Goal: Task Accomplishment & Management: Complete application form

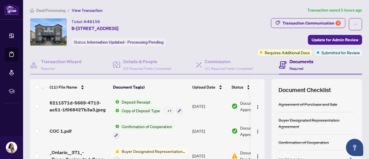
scroll to position [82, 0]
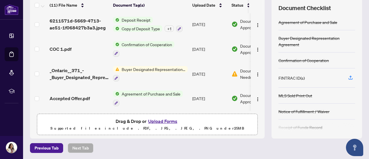
click at [152, 121] on button "Upload Forms" at bounding box center [163, 121] width 33 height 8
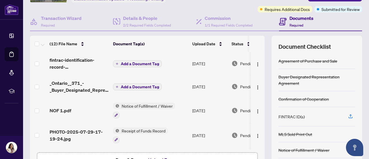
scroll to position [39, 0]
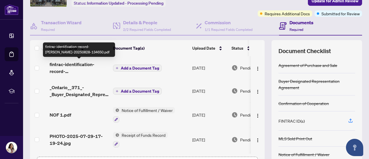
click at [83, 63] on span "fintrac-identification-record-[PERSON_NAME]-20250828-134650.pdf" at bounding box center [79, 68] width 59 height 14
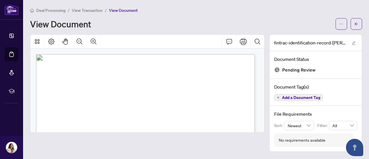
click at [95, 9] on span "View Transaction" at bounding box center [87, 10] width 31 height 5
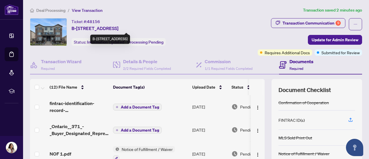
drag, startPoint x: 145, startPoint y: 33, endPoint x: 163, endPoint y: 30, distance: 18.4
click at [163, 30] on div "Ticket #: [STREET_ADDRESS] Status: Information Updated - Processing Pending" at bounding box center [119, 32] width 94 height 28
copy span "K4A 1B7"
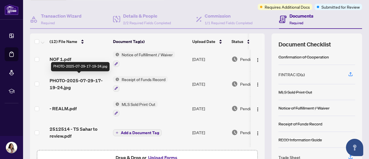
scroll to position [50, 0]
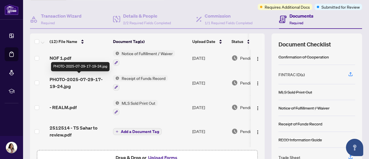
click at [96, 76] on span "PHOTO-2025-07-29-17-19-24.jpg" at bounding box center [79, 83] width 59 height 14
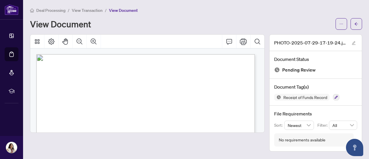
click at [98, 11] on span "View Transaction" at bounding box center [87, 10] width 31 height 5
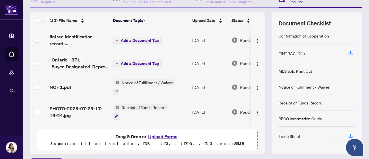
scroll to position [82, 0]
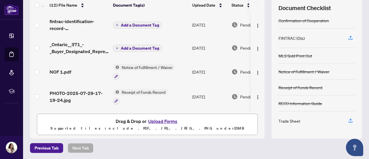
click at [153, 121] on button "Upload Forms" at bounding box center [163, 121] width 33 height 8
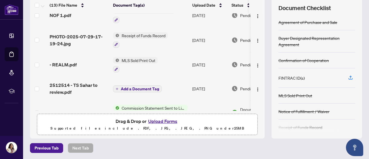
scroll to position [79, 0]
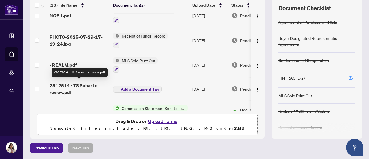
click at [97, 87] on span "2512514 - TS Sahar to review.pdf" at bounding box center [79, 89] width 59 height 14
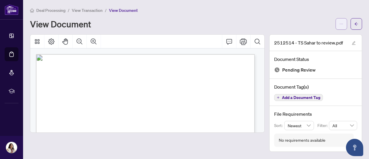
click at [339, 29] on button "button" at bounding box center [342, 24] width 12 height 12
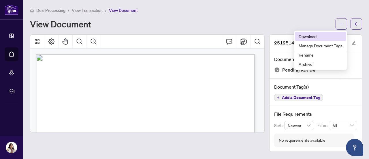
click at [323, 34] on span "Download" at bounding box center [321, 36] width 44 height 6
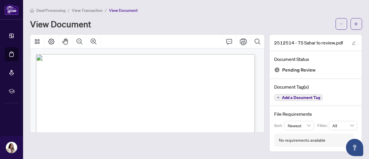
click at [95, 11] on li "View Transaction" at bounding box center [87, 10] width 31 height 7
click at [95, 11] on span "View Transaction" at bounding box center [87, 10] width 31 height 5
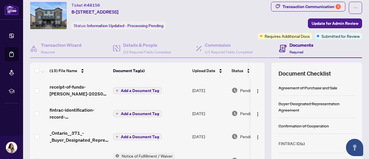
scroll to position [82, 0]
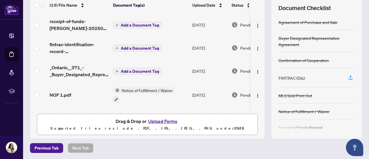
click at [158, 119] on button "Upload Forms" at bounding box center [163, 121] width 33 height 8
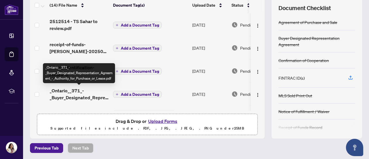
scroll to position [0, 0]
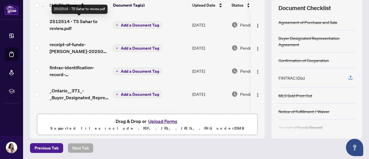
click at [85, 23] on span "2512514 - TS Sahar to review.pdf" at bounding box center [79, 25] width 59 height 14
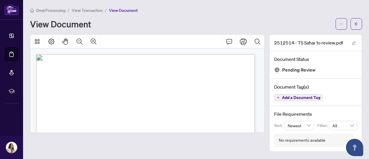
click at [94, 11] on span "View Transaction" at bounding box center [87, 10] width 31 height 5
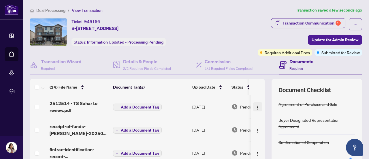
click at [256, 107] on img "button" at bounding box center [258, 107] width 5 height 5
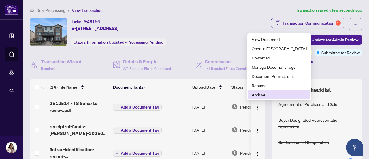
click at [261, 94] on span "Archive" at bounding box center [279, 94] width 55 height 6
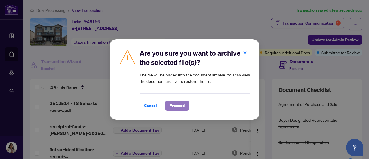
click at [176, 105] on span "Proceed" at bounding box center [177, 105] width 15 height 9
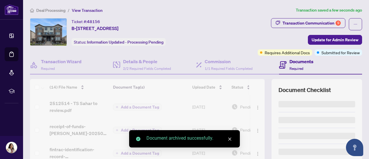
scroll to position [82, 0]
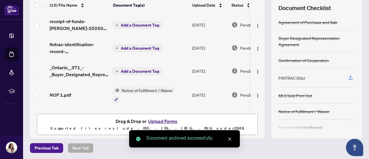
click at [151, 120] on button "Upload Forms" at bounding box center [163, 121] width 33 height 8
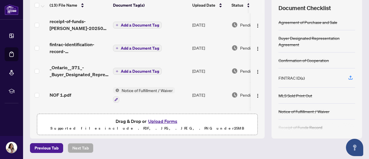
click at [160, 122] on button "Upload Forms" at bounding box center [163, 121] width 33 height 8
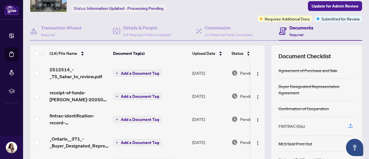
scroll to position [34, 0]
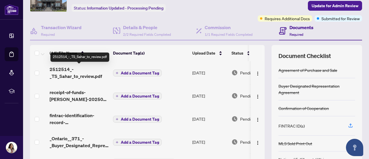
click at [85, 72] on span "2512514_-_TS_Sahar_to_review.pdf" at bounding box center [79, 73] width 59 height 14
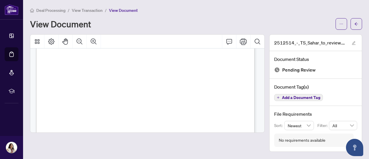
scroll to position [215, 0]
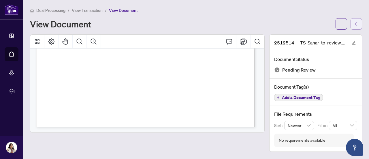
click at [360, 22] on button "button" at bounding box center [357, 24] width 12 height 12
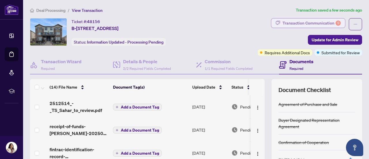
click at [293, 19] on div "Transaction Communication 9" at bounding box center [312, 22] width 58 height 9
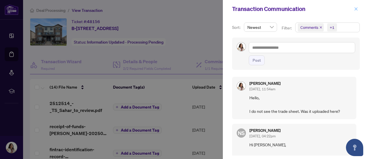
click at [357, 11] on icon "close" at bounding box center [356, 9] width 4 height 4
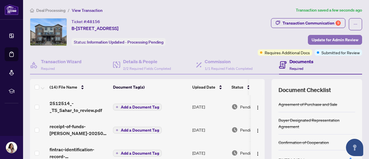
click at [324, 42] on span "Update for Admin Review" at bounding box center [335, 39] width 47 height 9
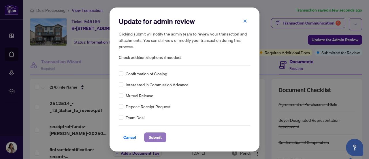
click at [155, 139] on span "Submit" at bounding box center [155, 137] width 13 height 9
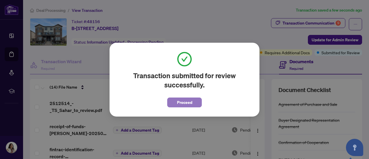
click at [190, 101] on span "Proceed" at bounding box center [184, 102] width 15 height 9
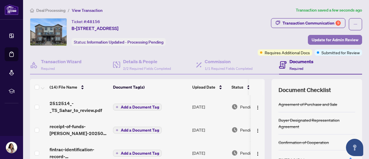
click at [312, 38] on span "Update for Admin Review" at bounding box center [335, 39] width 47 height 9
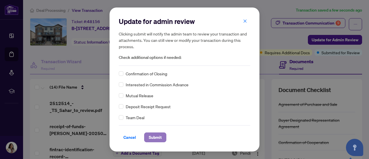
click at [153, 139] on span "Submit" at bounding box center [155, 137] width 13 height 9
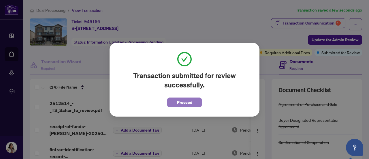
click at [185, 104] on span "Proceed" at bounding box center [184, 102] width 15 height 9
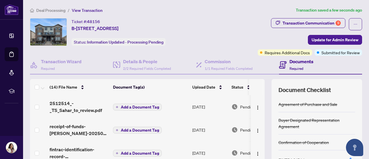
click at [62, 8] on span "Deal Processing" at bounding box center [50, 10] width 29 height 5
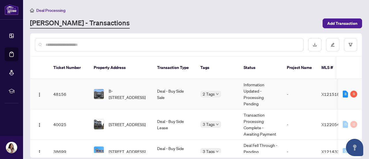
click at [163, 96] on td "Deal - Buy Side Sale" at bounding box center [174, 94] width 43 height 30
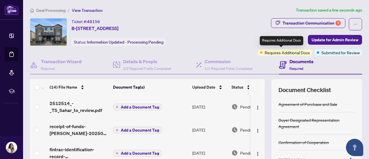
click at [270, 50] on span "Requires Additional Docs" at bounding box center [287, 52] width 45 height 6
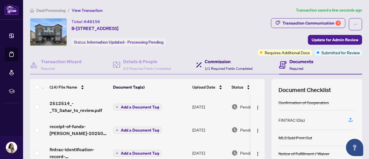
click at [213, 64] on h4 "Commission" at bounding box center [229, 61] width 48 height 7
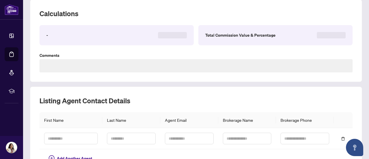
type textarea "**********"
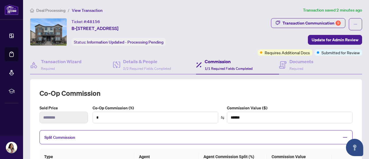
click at [61, 10] on span "Deal Processing" at bounding box center [50, 10] width 29 height 5
